Goal: Information Seeking & Learning: Learn about a topic

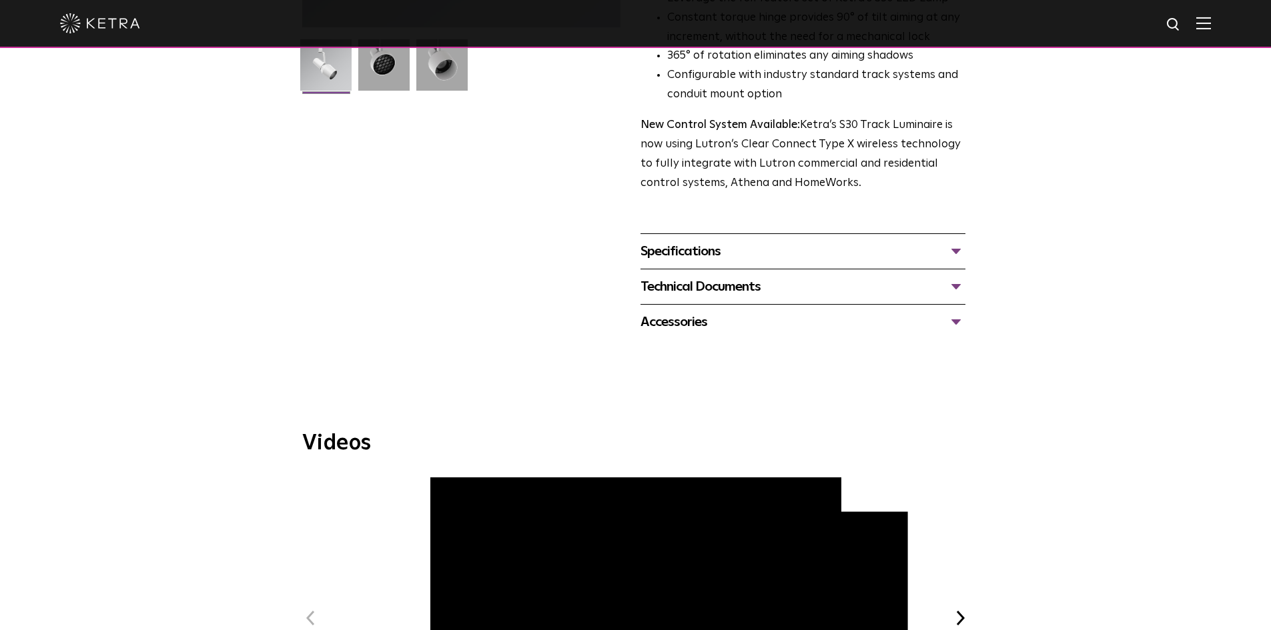
scroll to position [200, 0]
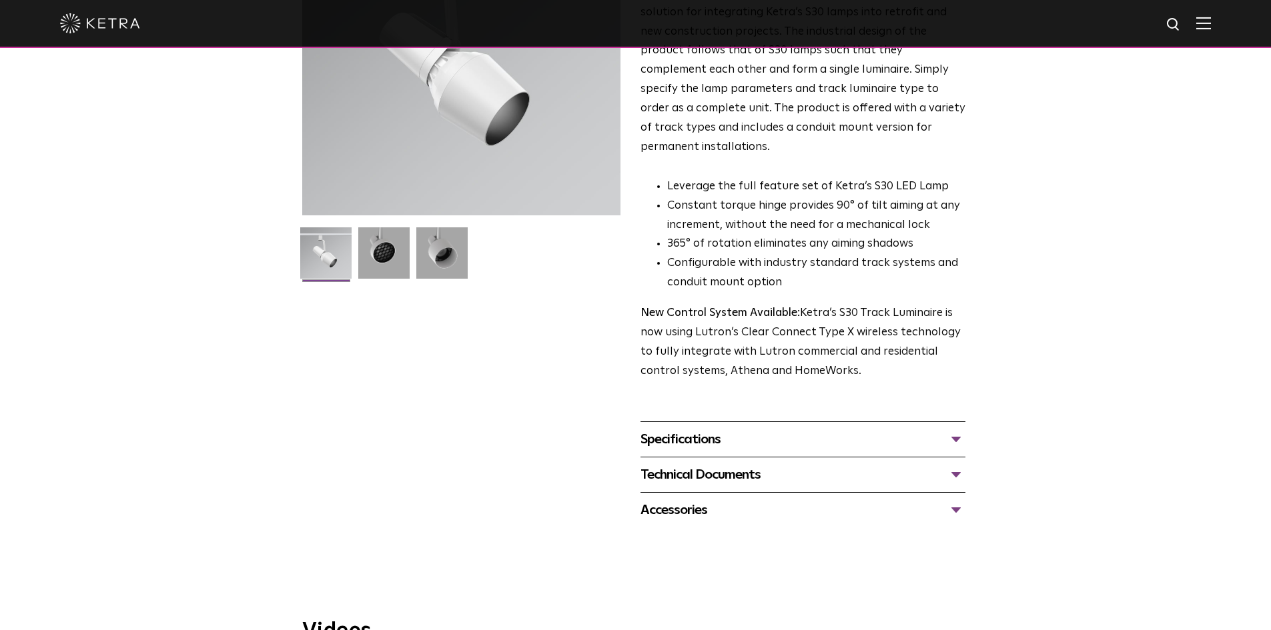
click at [729, 429] on div "Specifications" at bounding box center [802, 439] width 325 height 21
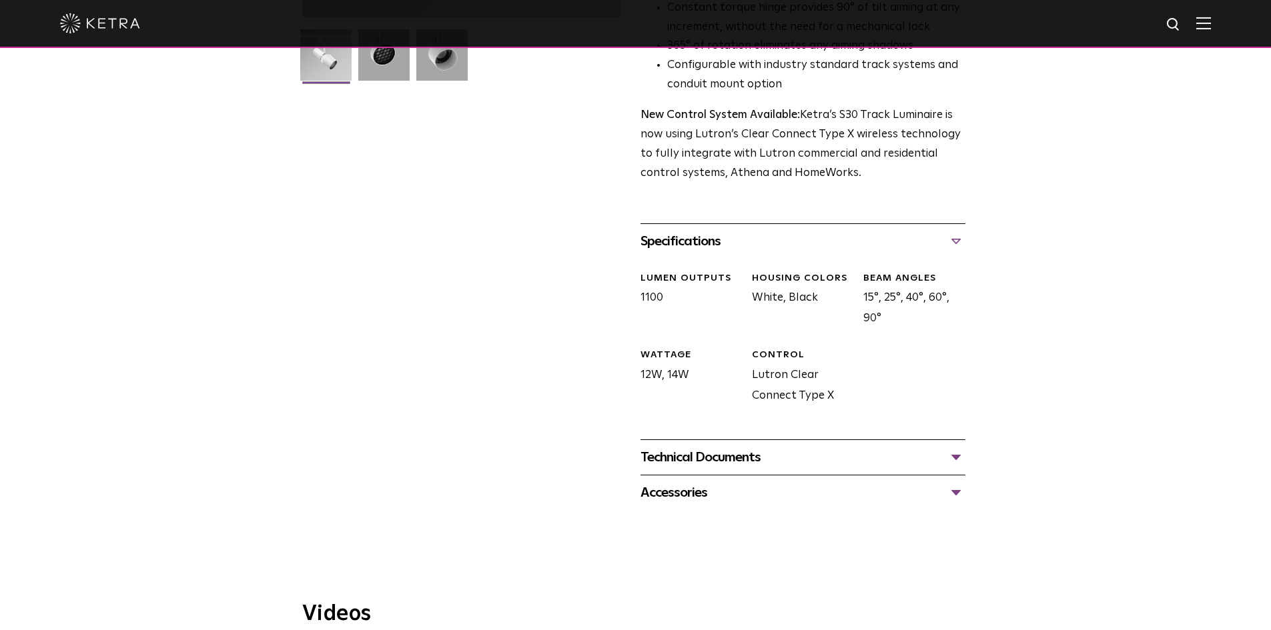
scroll to position [400, 0]
click at [752, 448] on div "Technical Documents S30 Track Luminaire Specification Sheet S30 Track Installat…" at bounding box center [802, 455] width 325 height 35
click at [757, 445] on div "Technical Documents" at bounding box center [802, 455] width 325 height 21
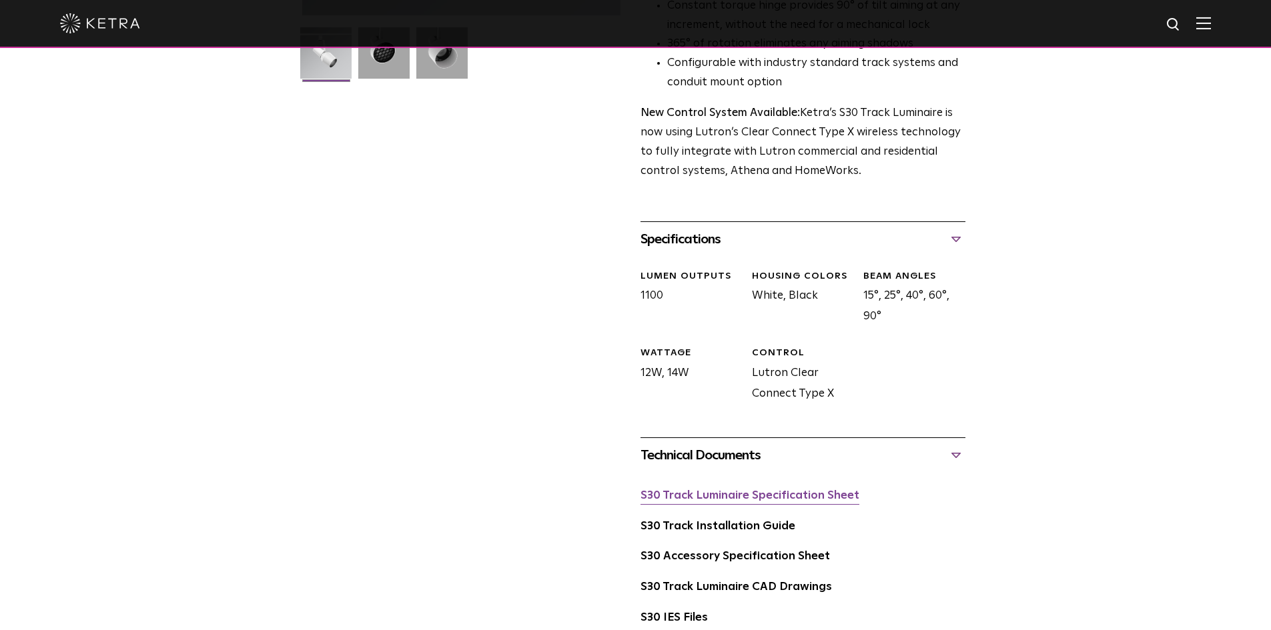
click at [743, 490] on link "S30 Track Luminaire Specification Sheet" at bounding box center [749, 495] width 219 height 11
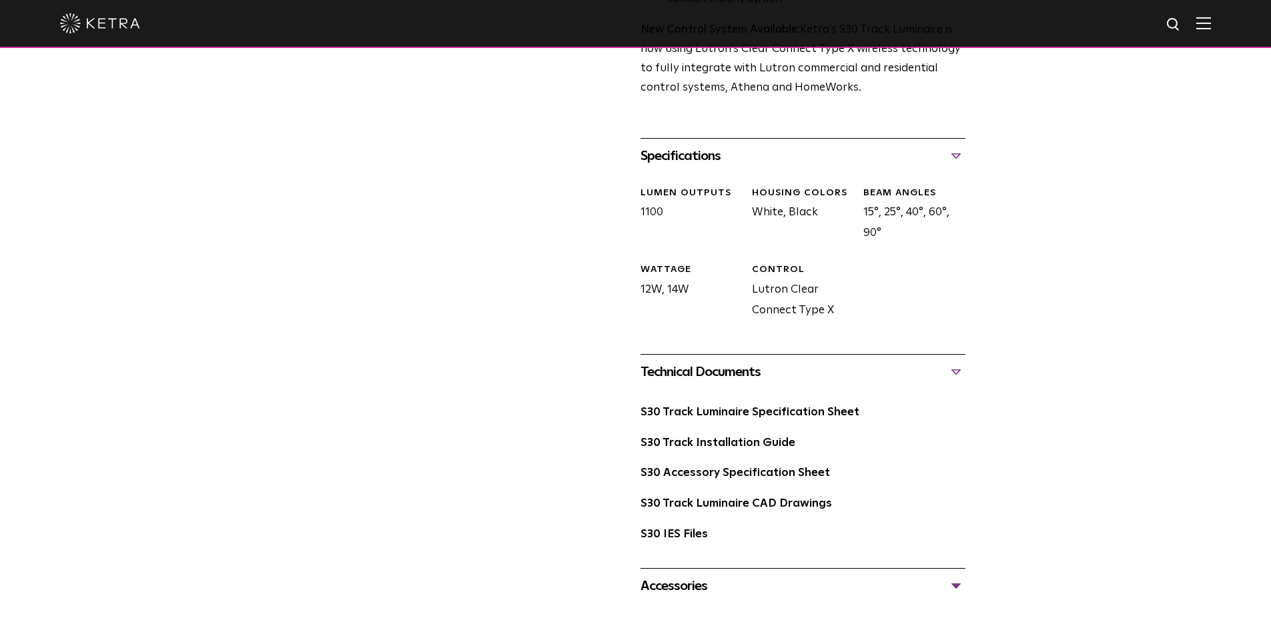
scroll to position [600, 0]
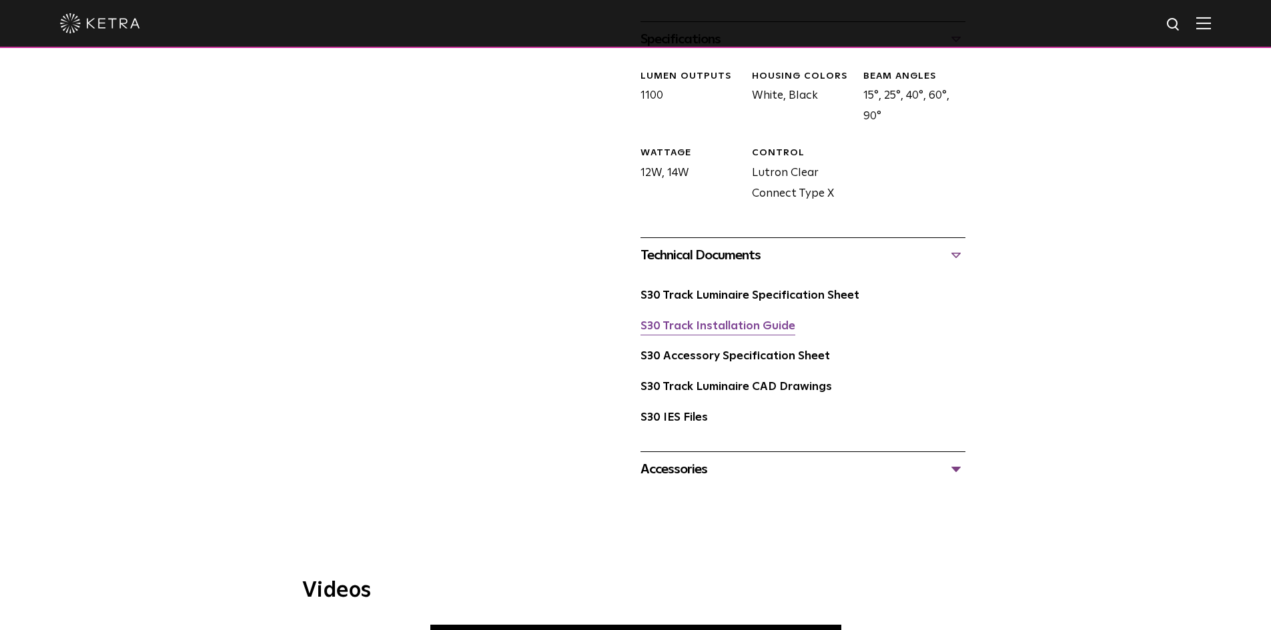
click at [698, 321] on link "S30 Track Installation Guide" at bounding box center [717, 326] width 155 height 11
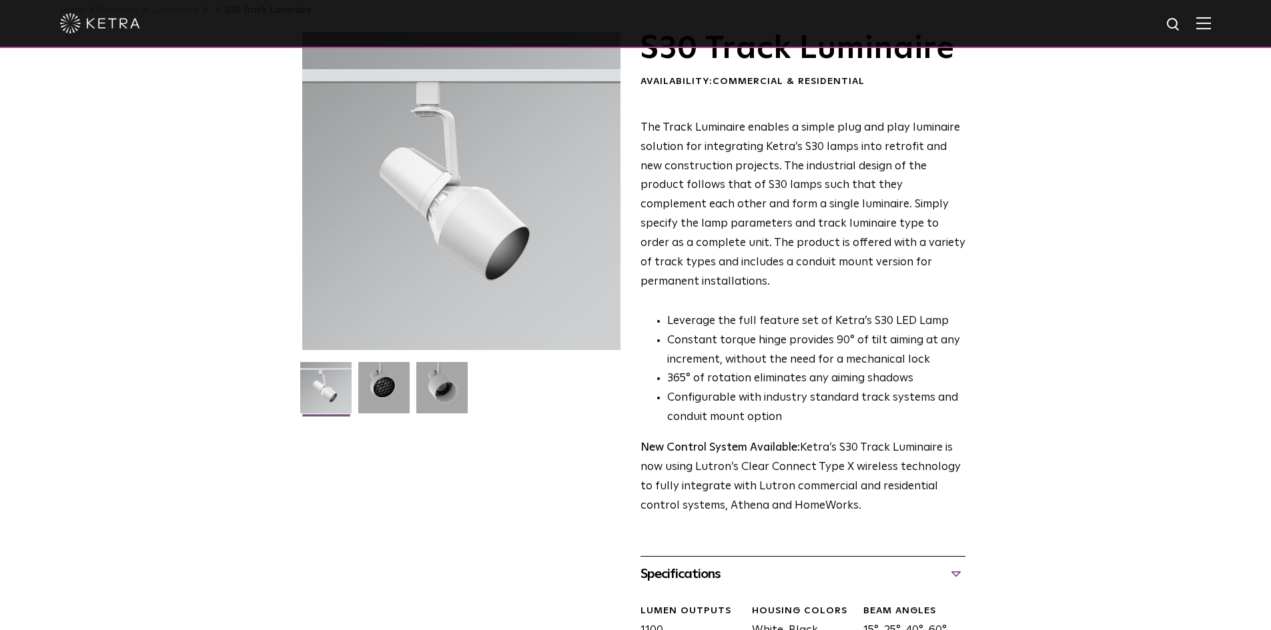
scroll to position [0, 0]
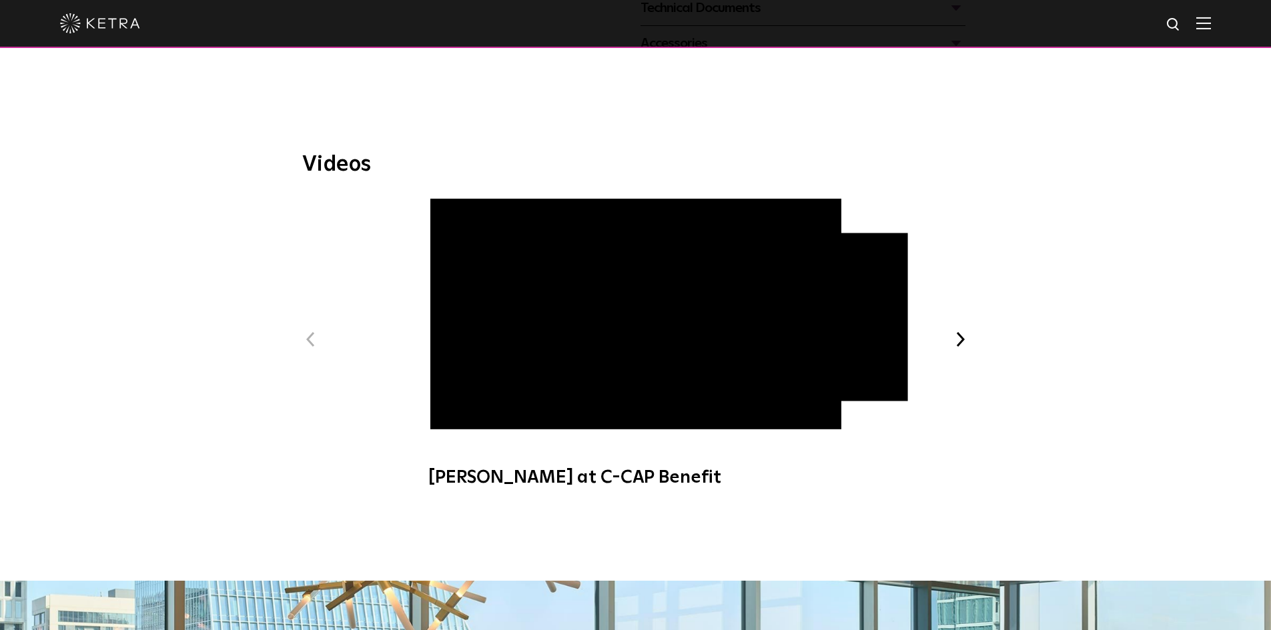
scroll to position [334, 0]
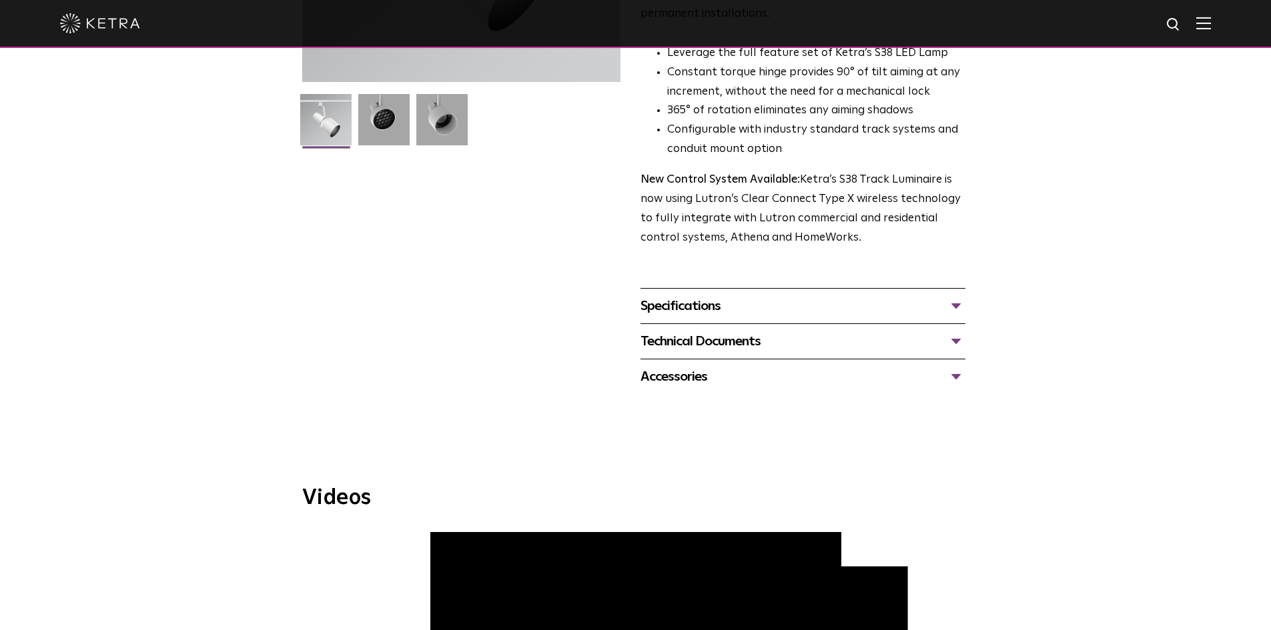
click at [711, 324] on div "Technical Documents S38 Track Luminaire Specification Sheet S38 Track Installat…" at bounding box center [802, 341] width 325 height 35
click at [707, 331] on div "Technical Documents" at bounding box center [802, 341] width 325 height 21
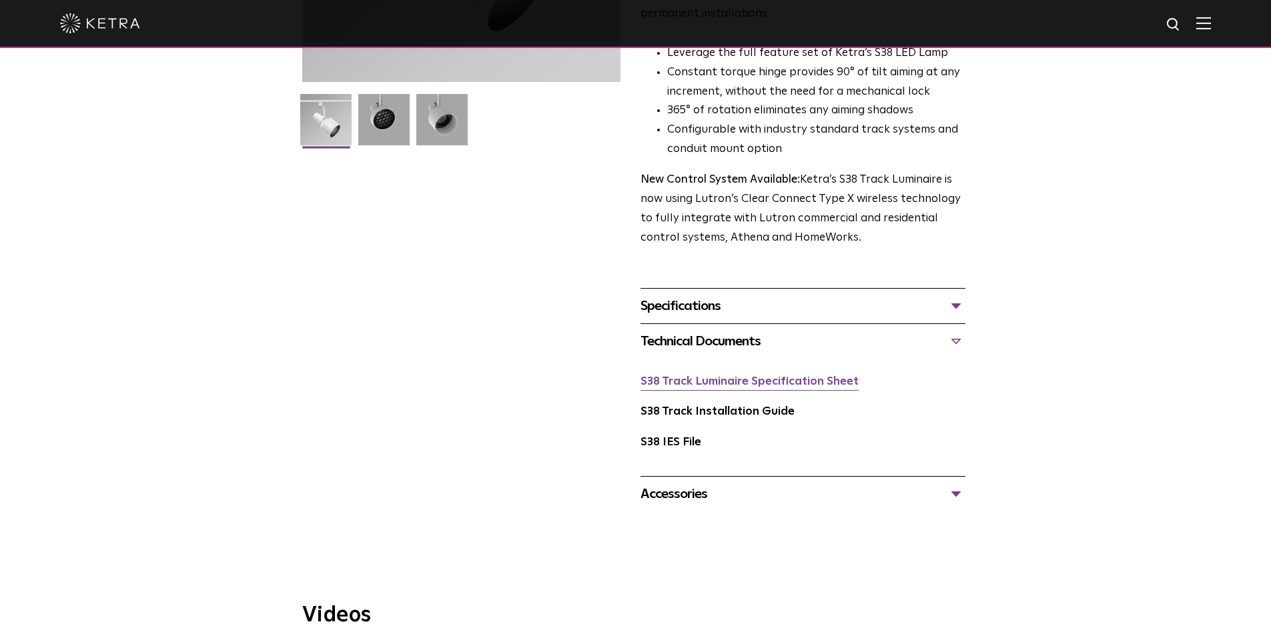
click at [686, 376] on link "S38 Track Luminaire Specification Sheet" at bounding box center [749, 381] width 218 height 11
click at [730, 296] on div "Specifications" at bounding box center [802, 306] width 325 height 21
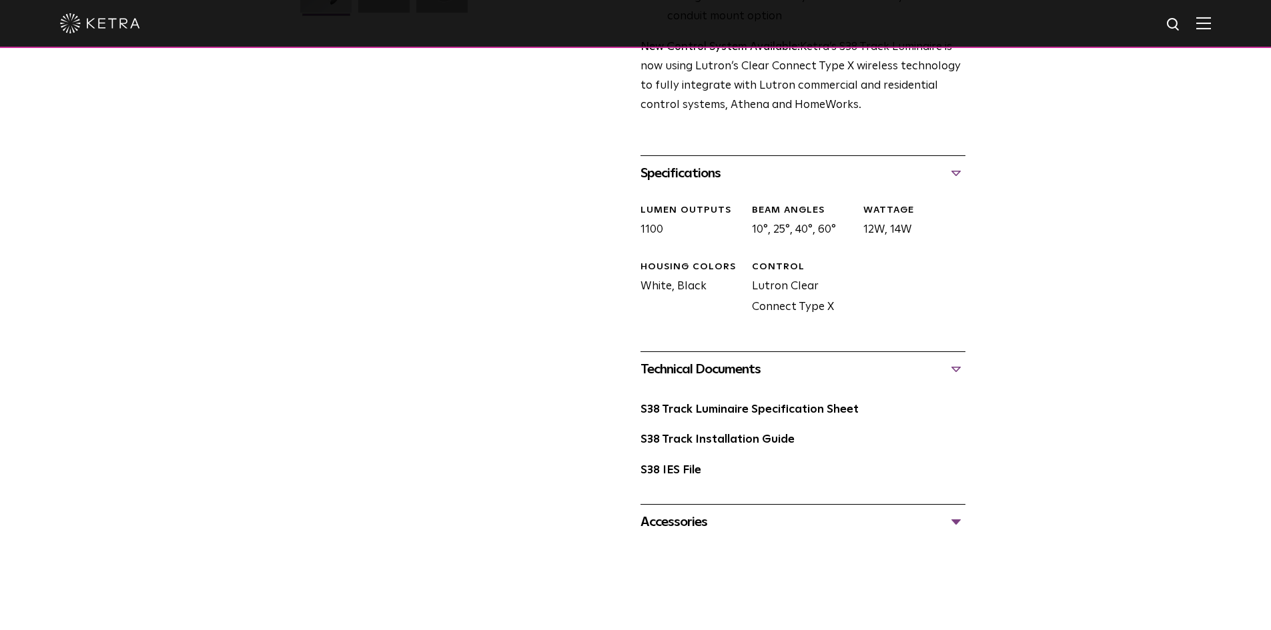
scroll to position [534, 0]
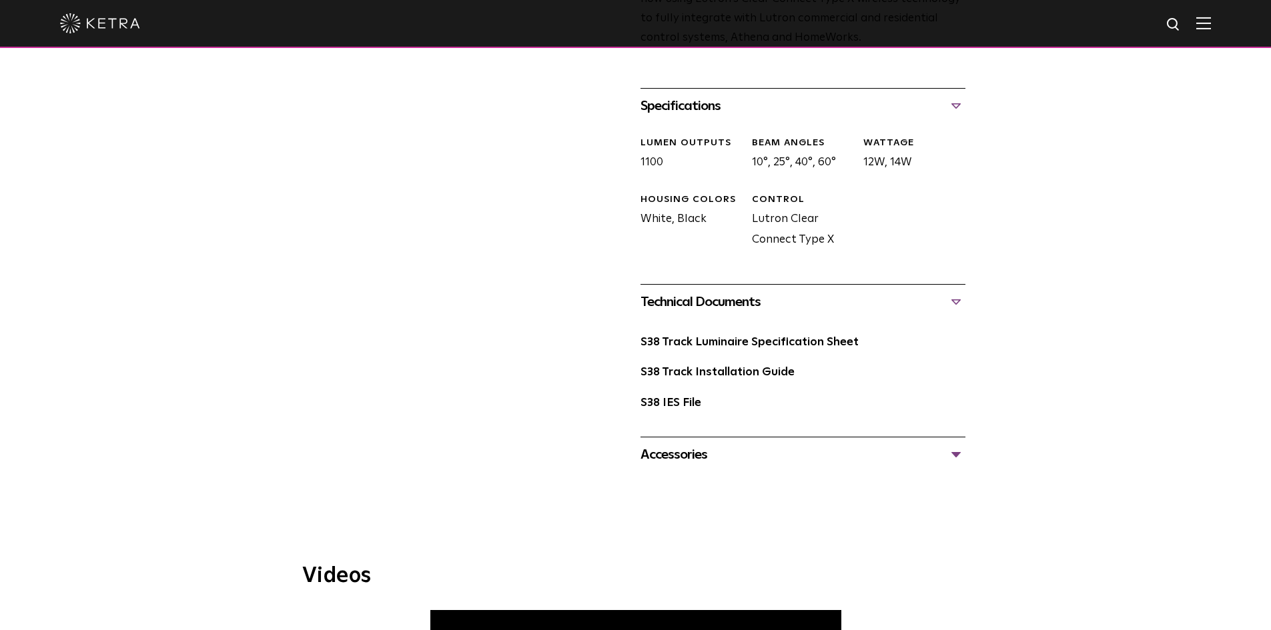
click at [726, 444] on div "Accessories" at bounding box center [802, 454] width 325 height 21
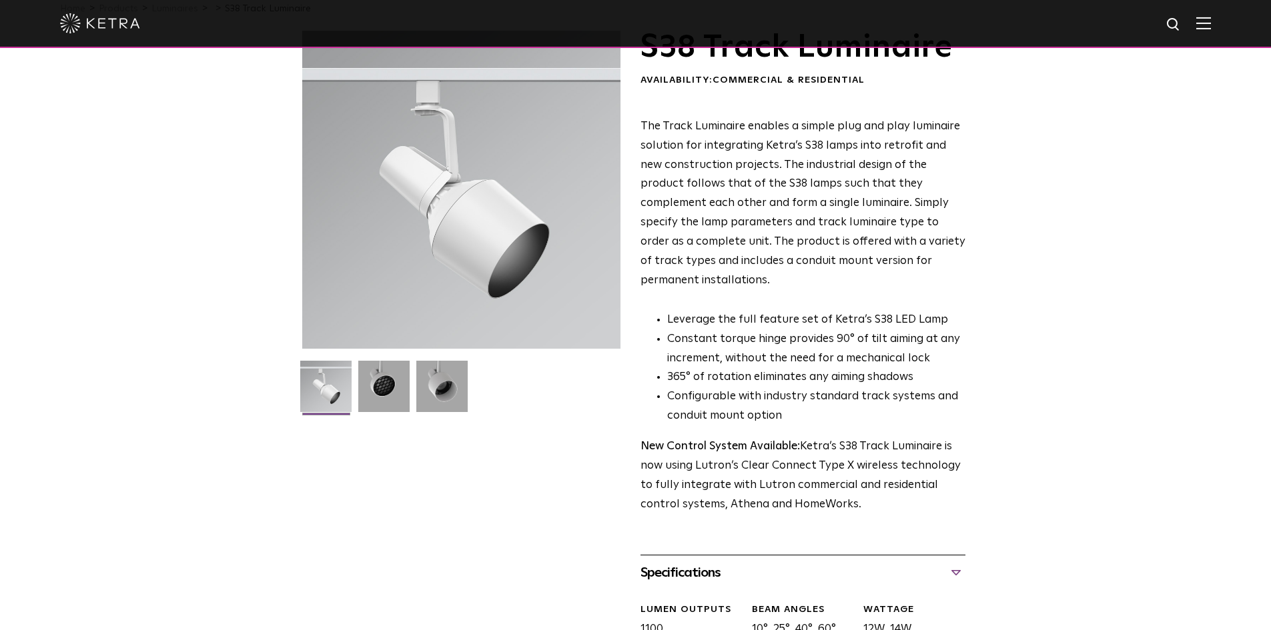
scroll to position [0, 0]
